Goal: Task Accomplishment & Management: Manage account settings

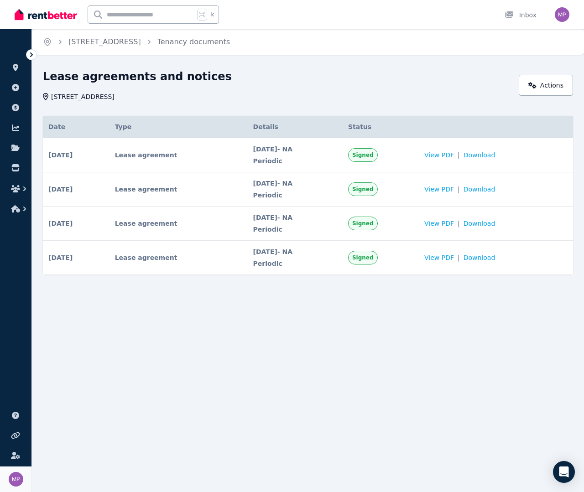
click at [16, 468] on link "Your profile [PERSON_NAME]" at bounding box center [15, 480] width 31 height 26
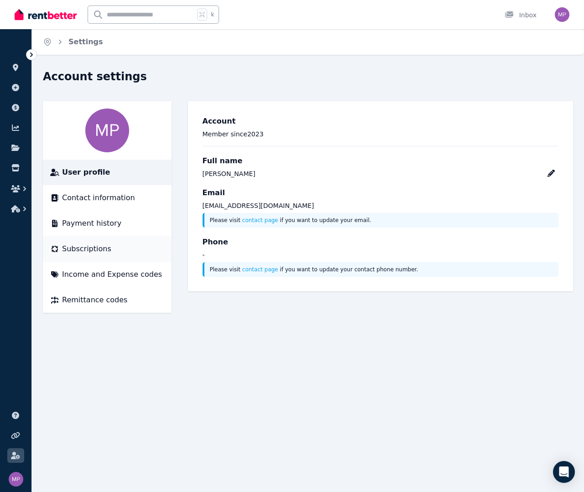
click at [85, 242] on li "Subscriptions" at bounding box center [107, 249] width 129 height 26
click at [81, 246] on span "Subscriptions" at bounding box center [86, 249] width 49 height 11
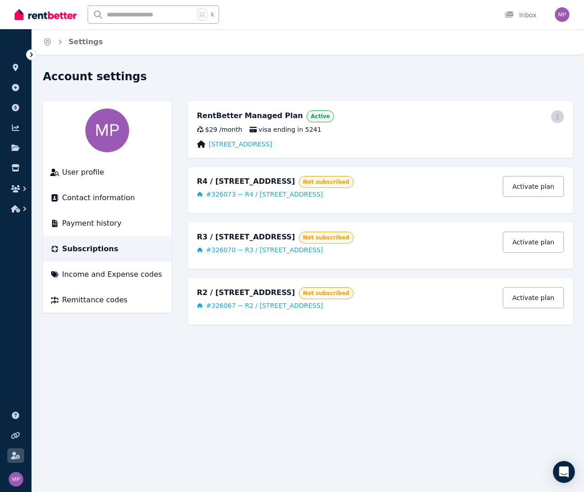
click at [553, 114] on span "button" at bounding box center [557, 116] width 13 height 13
click at [487, 165] on span "Cancel plan" at bounding box center [516, 170] width 80 height 11
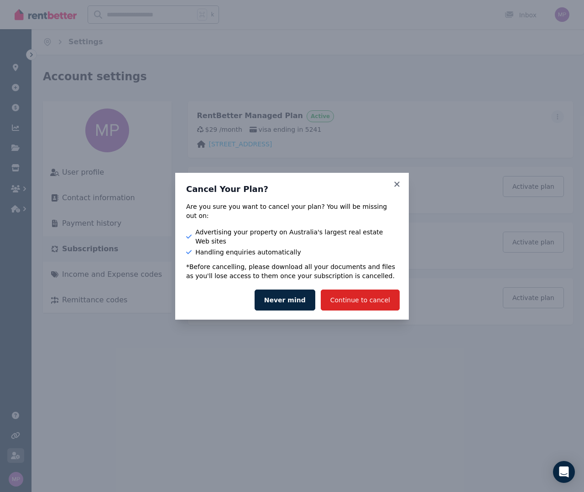
click at [401, 188] on div "Cancel Your Plan? Are you sure you want to cancel your plan? You will be missin…" at bounding box center [292, 227] width 234 height 108
click at [398, 188] on icon at bounding box center [396, 184] width 9 height 8
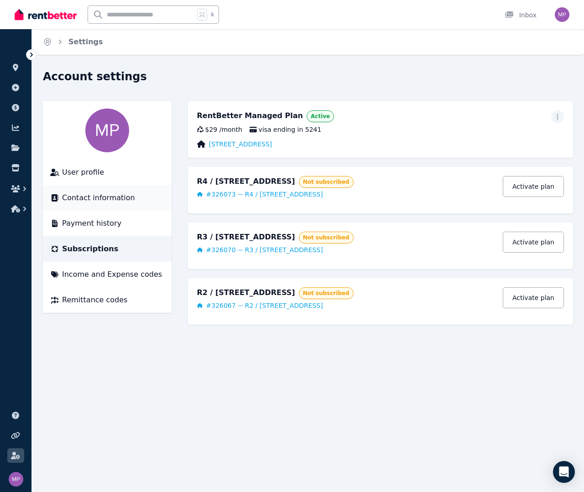
drag, startPoint x: 211, startPoint y: 343, endPoint x: 44, endPoint y: 186, distance: 229.1
click at [211, 343] on div "Account settings User profile Contact information Payment history Subscriptions…" at bounding box center [308, 209] width 552 height 281
click at [14, 145] on icon at bounding box center [15, 148] width 8 height 6
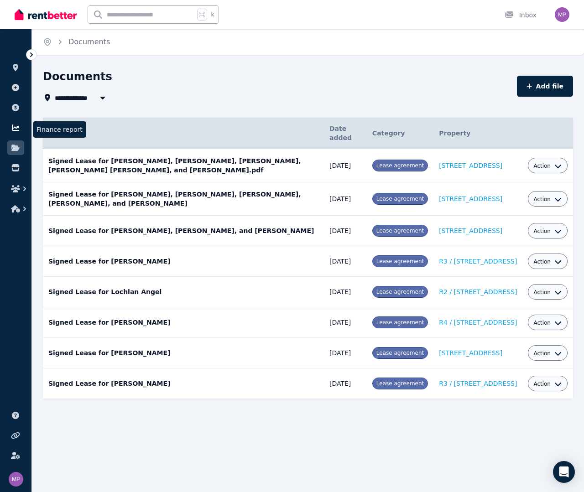
click at [10, 125] on link at bounding box center [15, 127] width 17 height 15
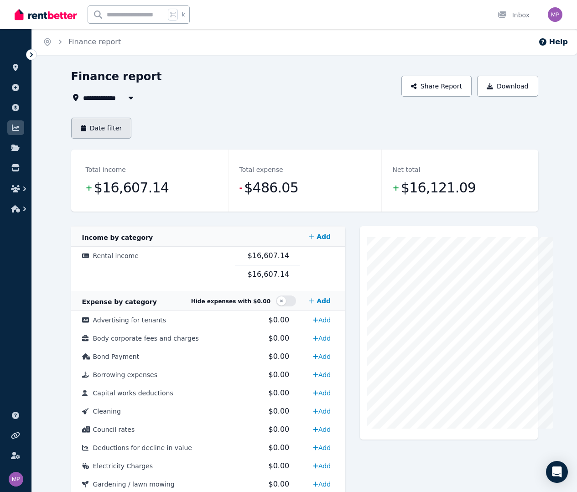
click at [76, 130] on button "Date filter" at bounding box center [101, 128] width 61 height 21
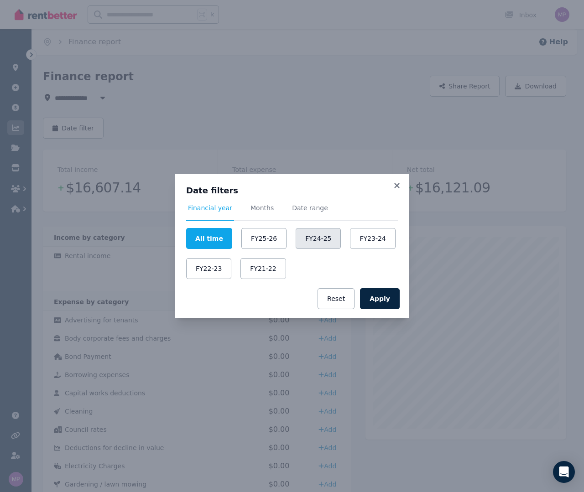
click at [327, 238] on button "FY24-25" at bounding box center [318, 238] width 45 height 21
click at [377, 298] on button "Apply" at bounding box center [380, 298] width 40 height 21
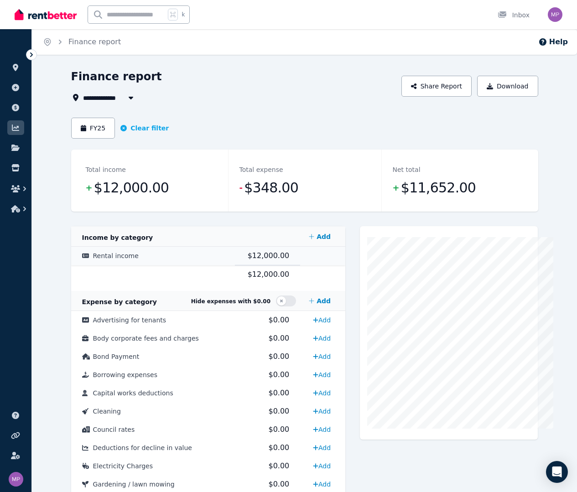
click at [271, 260] on span "$12,000.00" at bounding box center [269, 255] width 42 height 9
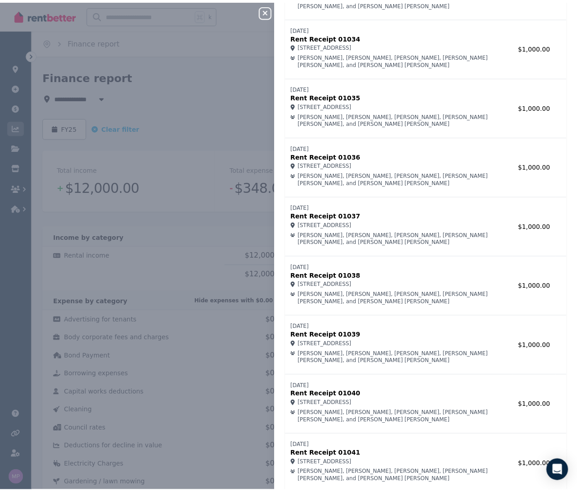
scroll to position [315, 0]
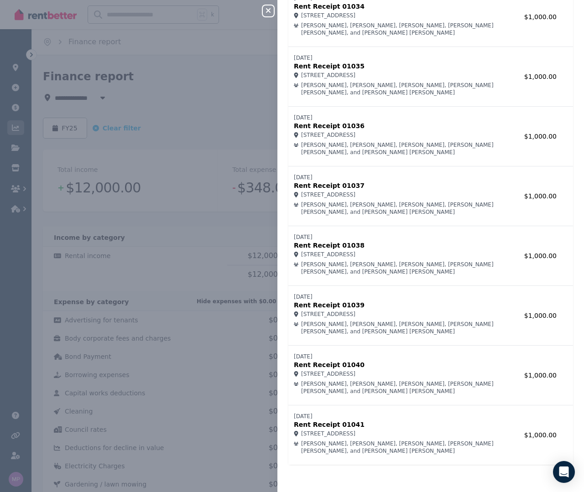
click at [266, 80] on div "Close panel Rental income Record income Name Amount [DATE] Rent Receipt 01030 […" at bounding box center [292, 246] width 584 height 492
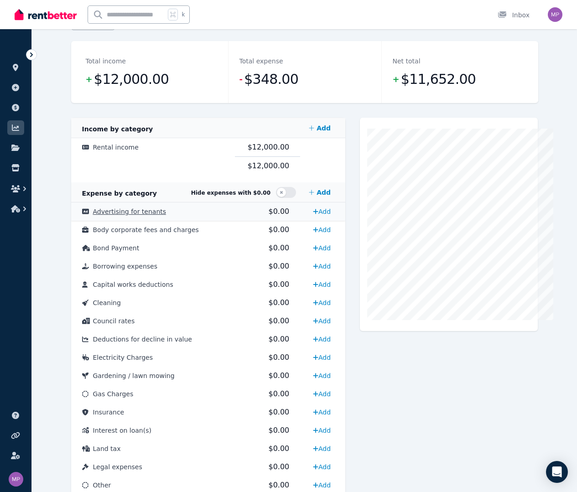
scroll to position [108, 0]
click at [552, 15] on img "button" at bounding box center [555, 14] width 15 height 15
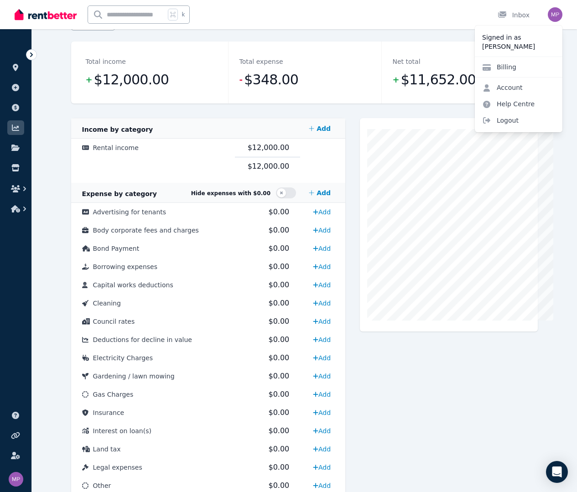
click at [365, 191] on div at bounding box center [449, 224] width 178 height 213
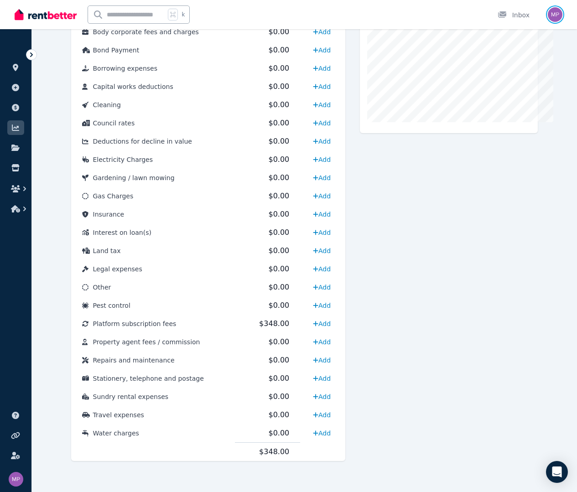
scroll to position [0, 0]
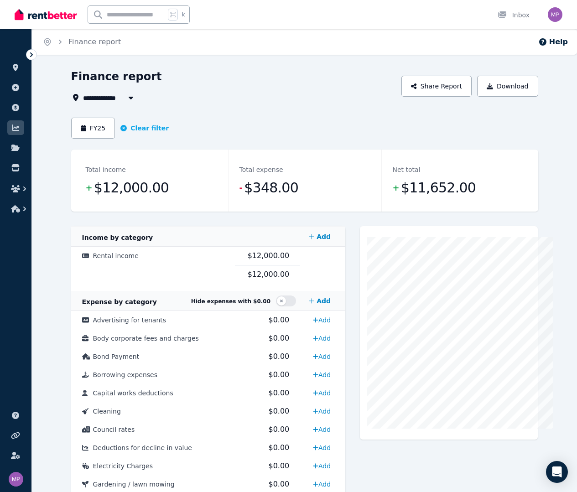
click at [114, 133] on div "FY25 Clear filter" at bounding box center [120, 128] width 98 height 21
click at [120, 130] on button "Clear filter" at bounding box center [144, 128] width 48 height 9
click at [93, 126] on button "Date filter" at bounding box center [101, 128] width 61 height 21
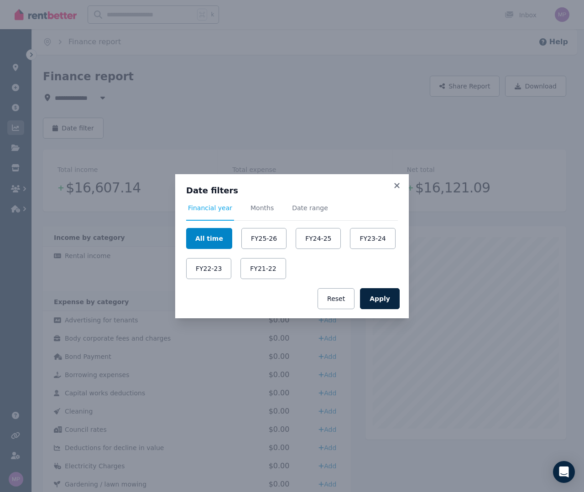
click at [206, 232] on button "All time" at bounding box center [209, 238] width 46 height 21
drag, startPoint x: 377, startPoint y: 301, endPoint x: 322, endPoint y: 312, distance: 56.2
click at [377, 301] on button "Apply" at bounding box center [380, 298] width 40 height 21
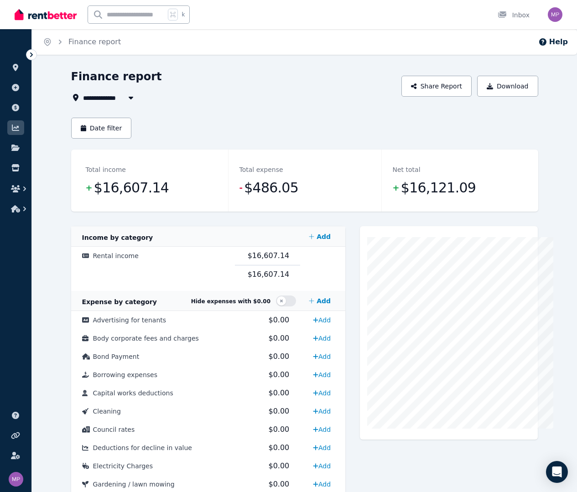
drag, startPoint x: 483, startPoint y: 131, endPoint x: 514, endPoint y: 99, distance: 44.8
click at [483, 131] on div "Date filter" at bounding box center [304, 128] width 467 height 21
click at [528, 86] on button "Download" at bounding box center [507, 86] width 61 height 21
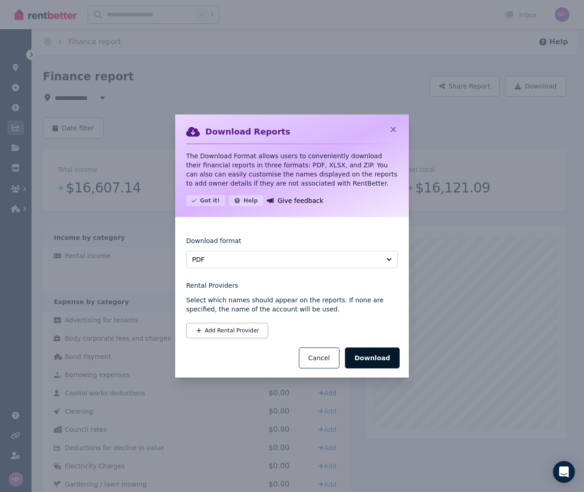
click at [378, 363] on button "Download" at bounding box center [372, 358] width 55 height 21
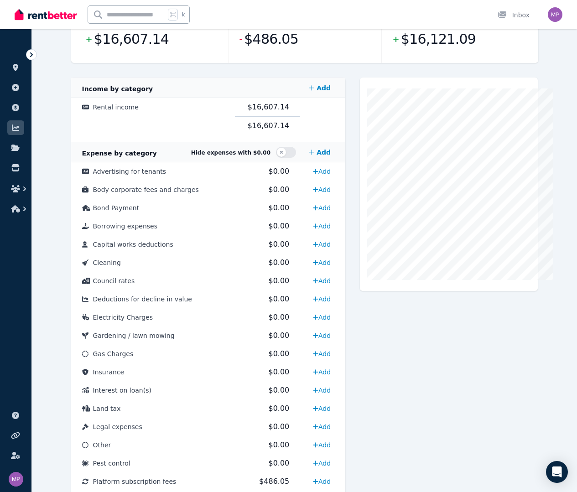
scroll to position [149, 0]
